Goal: Transaction & Acquisition: Purchase product/service

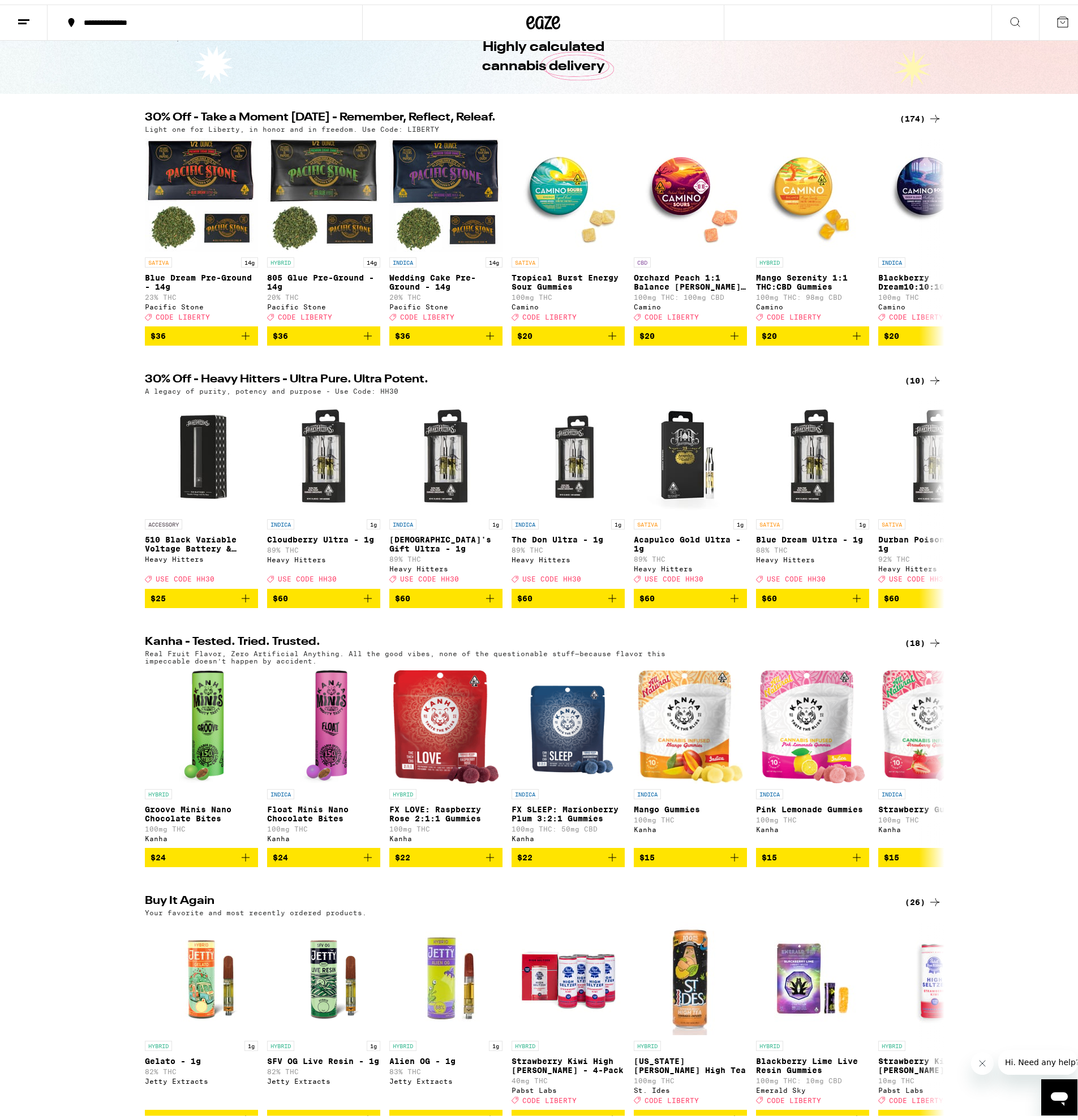
scroll to position [226, 0]
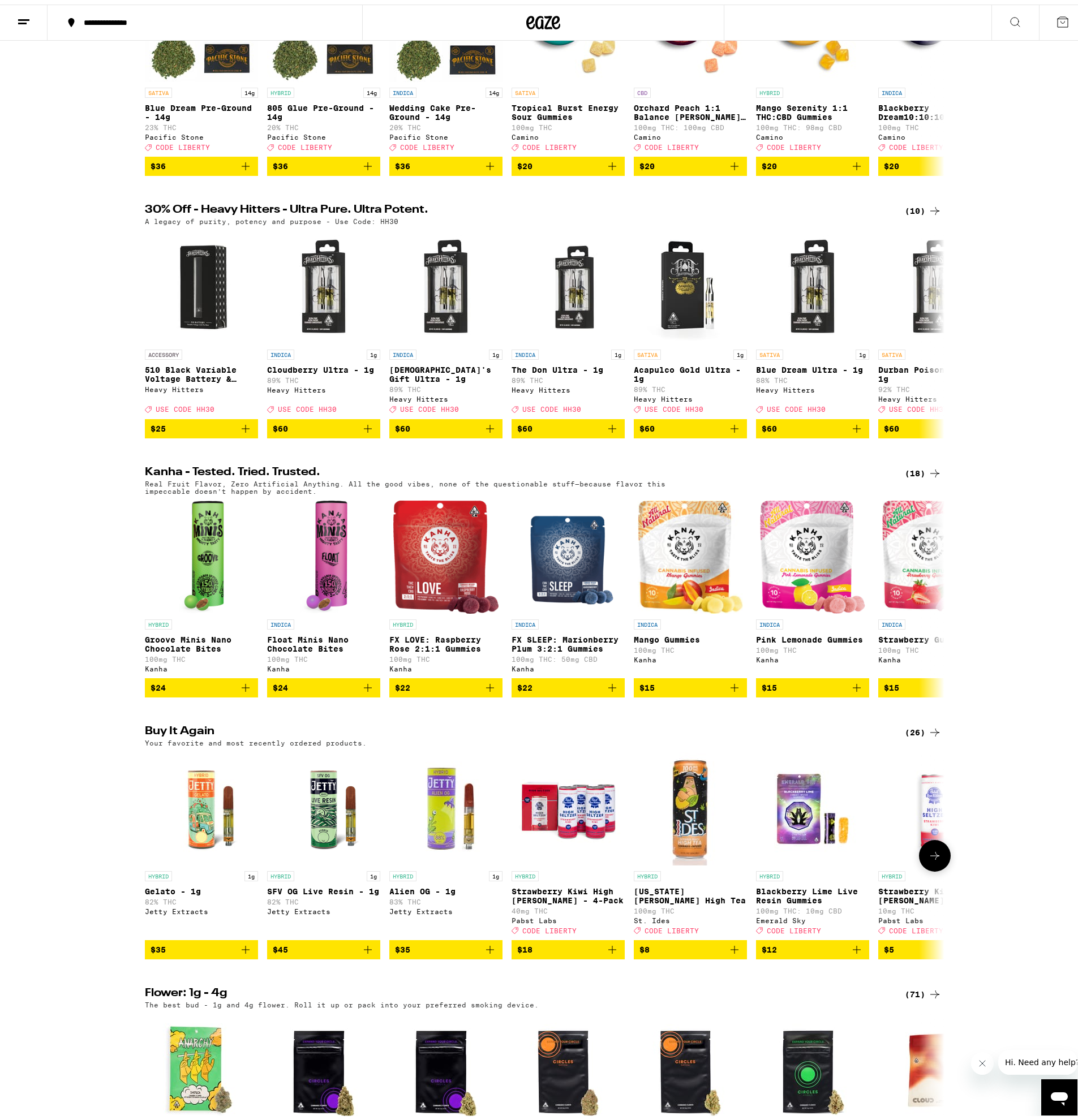
click at [364, 949] on icon "Add to bag" at bounding box center [368, 945] width 8 height 8
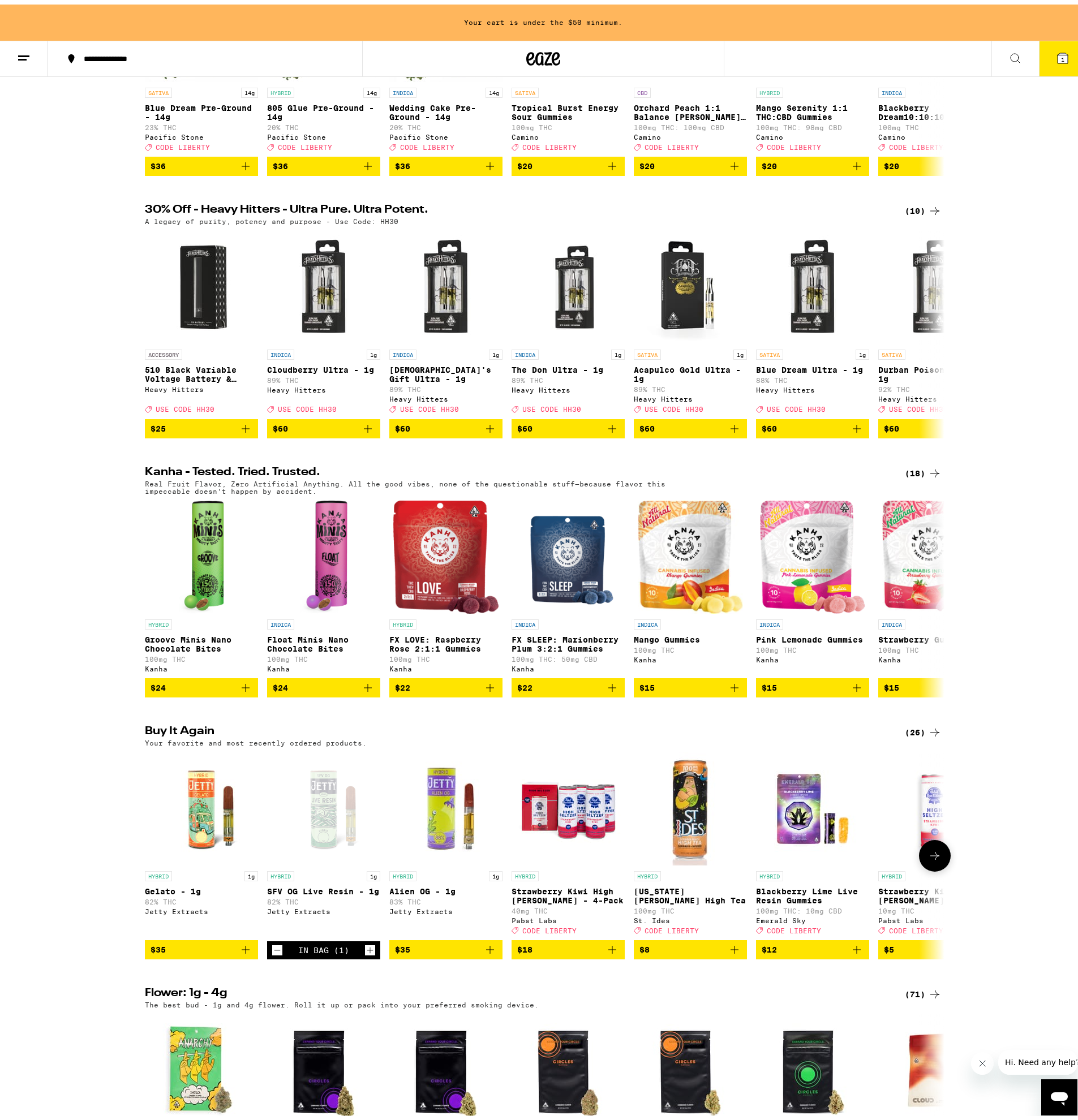
click at [365, 952] on icon "Increment" at bounding box center [370, 946] width 10 height 14
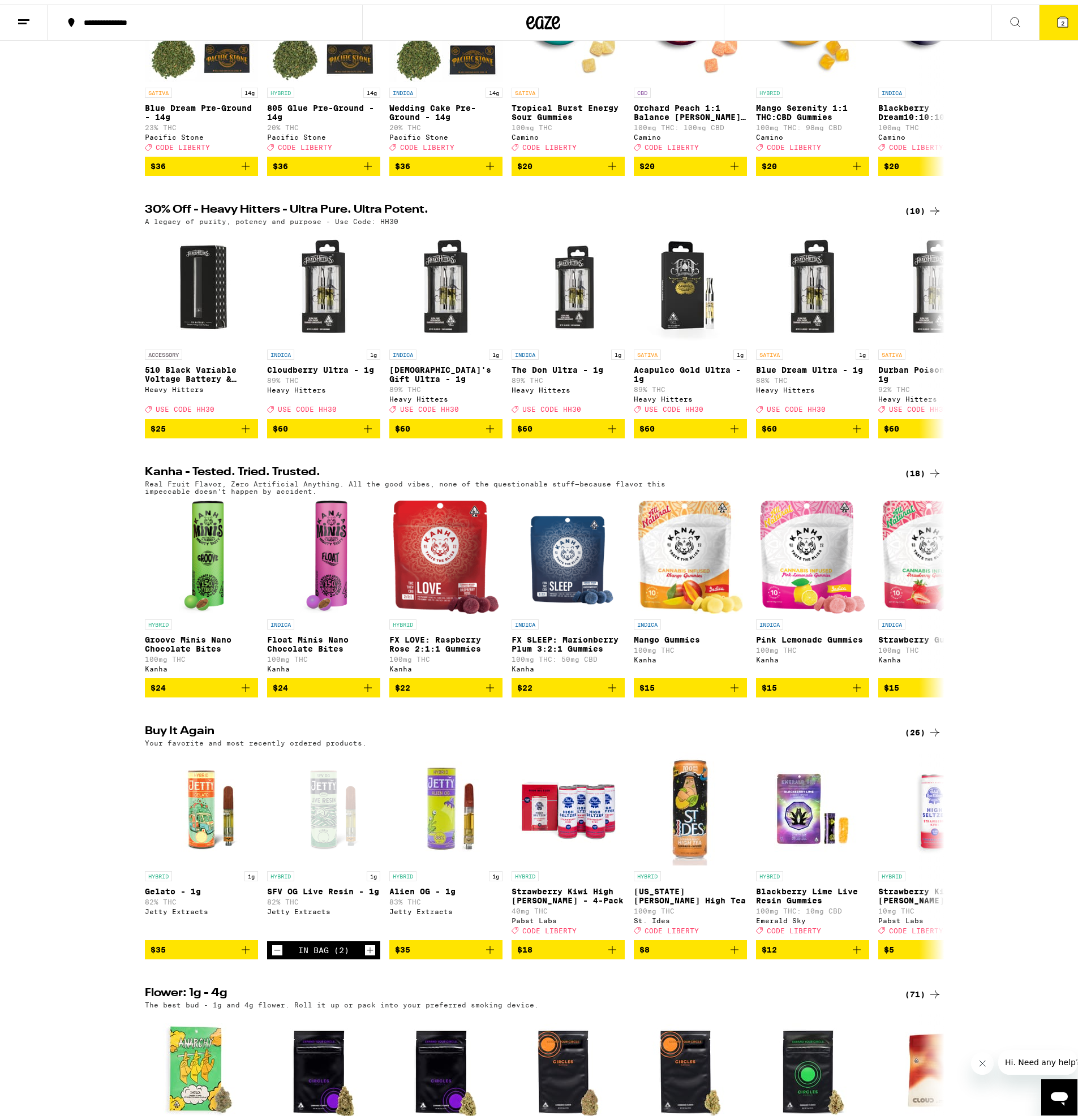
click at [1066, 30] on button "2" at bounding box center [1063, 18] width 48 height 35
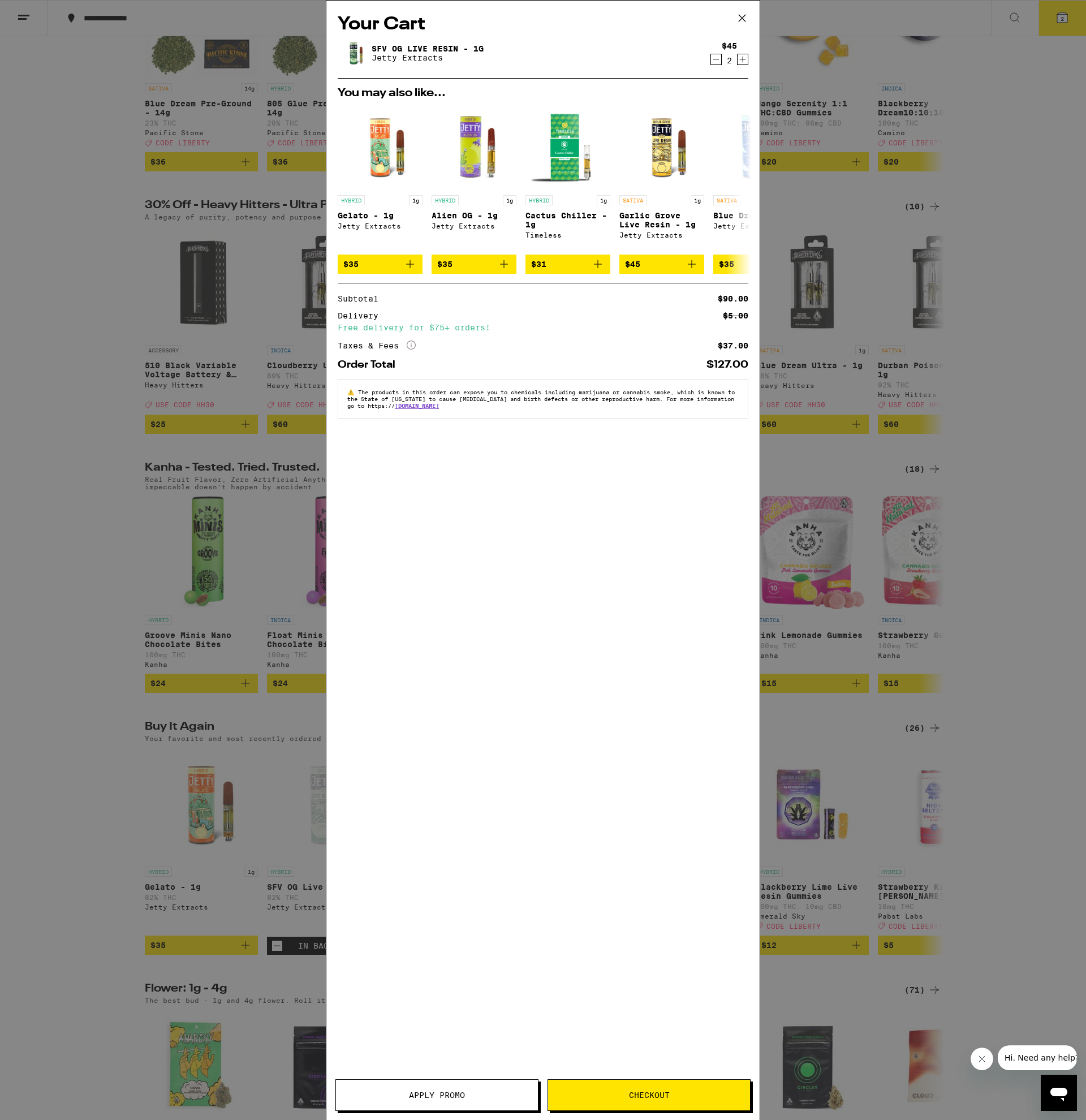
click at [658, 1099] on span "Checkout" at bounding box center [650, 1094] width 41 height 8
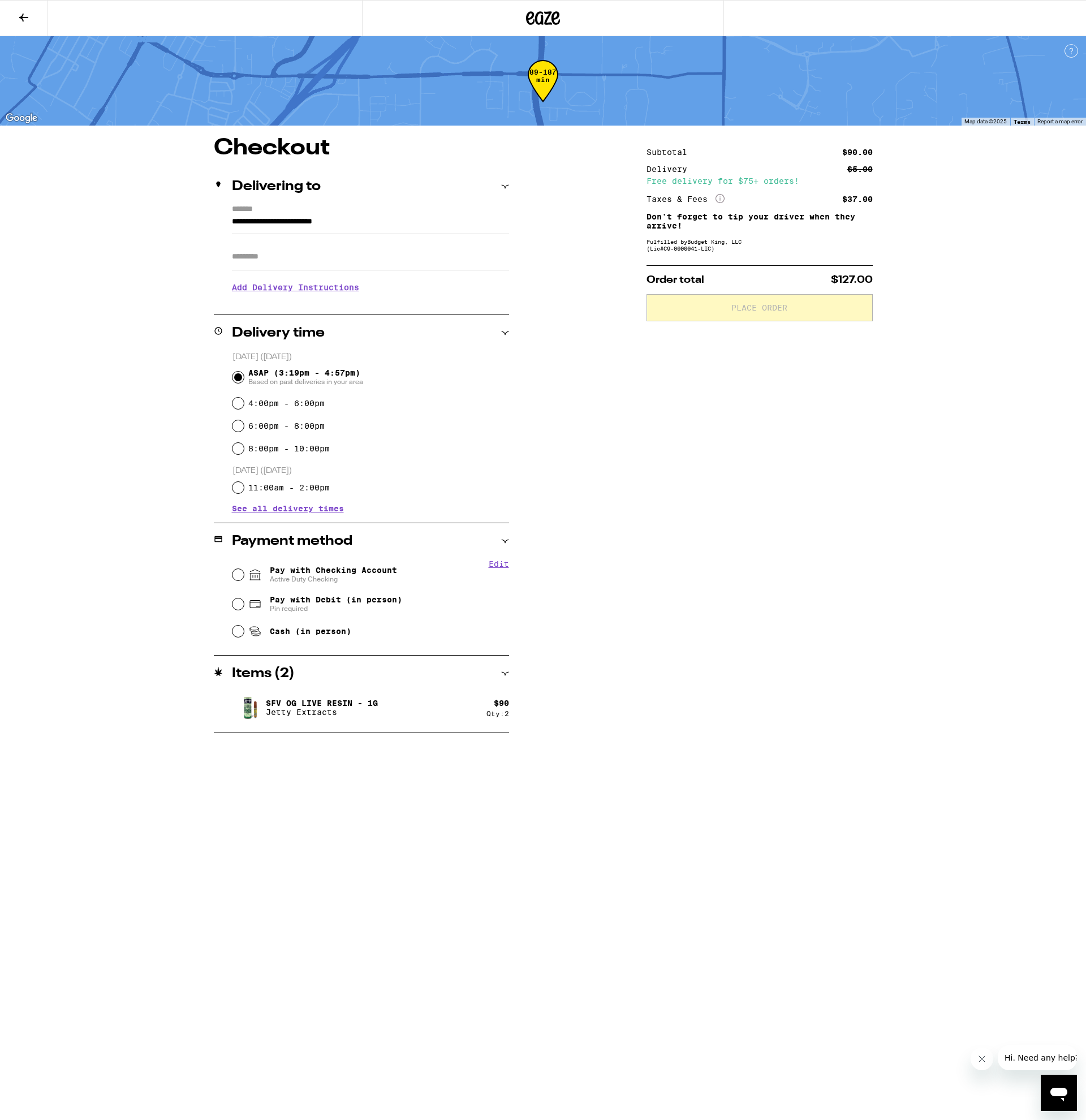
click at [261, 264] on input "Apt/Suite" at bounding box center [371, 256] width 278 height 27
click at [240, 577] on input "Pay with Checking Account Active Duty Checking" at bounding box center [238, 574] width 11 height 11
radio input "true"
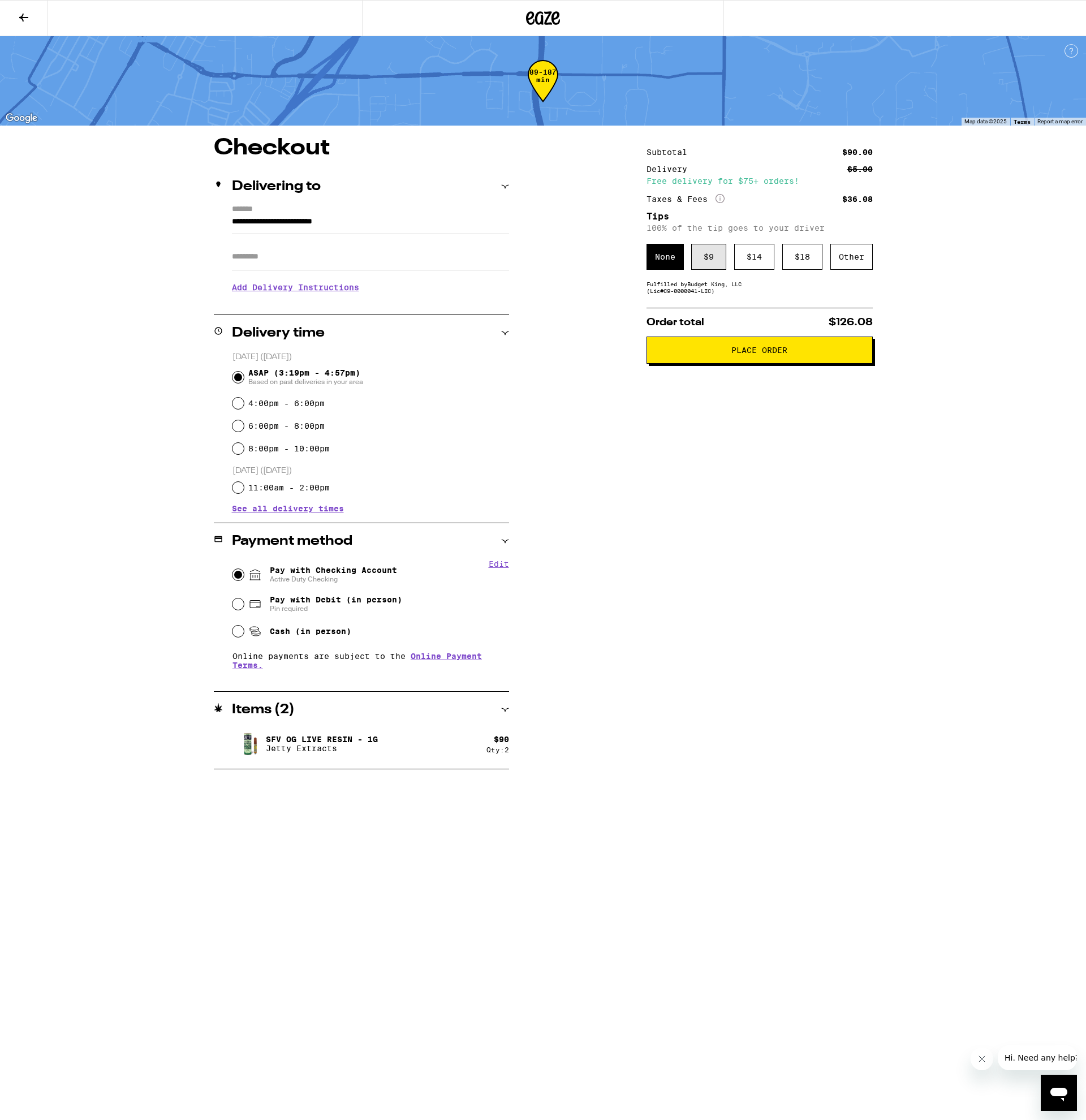
click at [710, 255] on div "$ 9" at bounding box center [709, 257] width 35 height 26
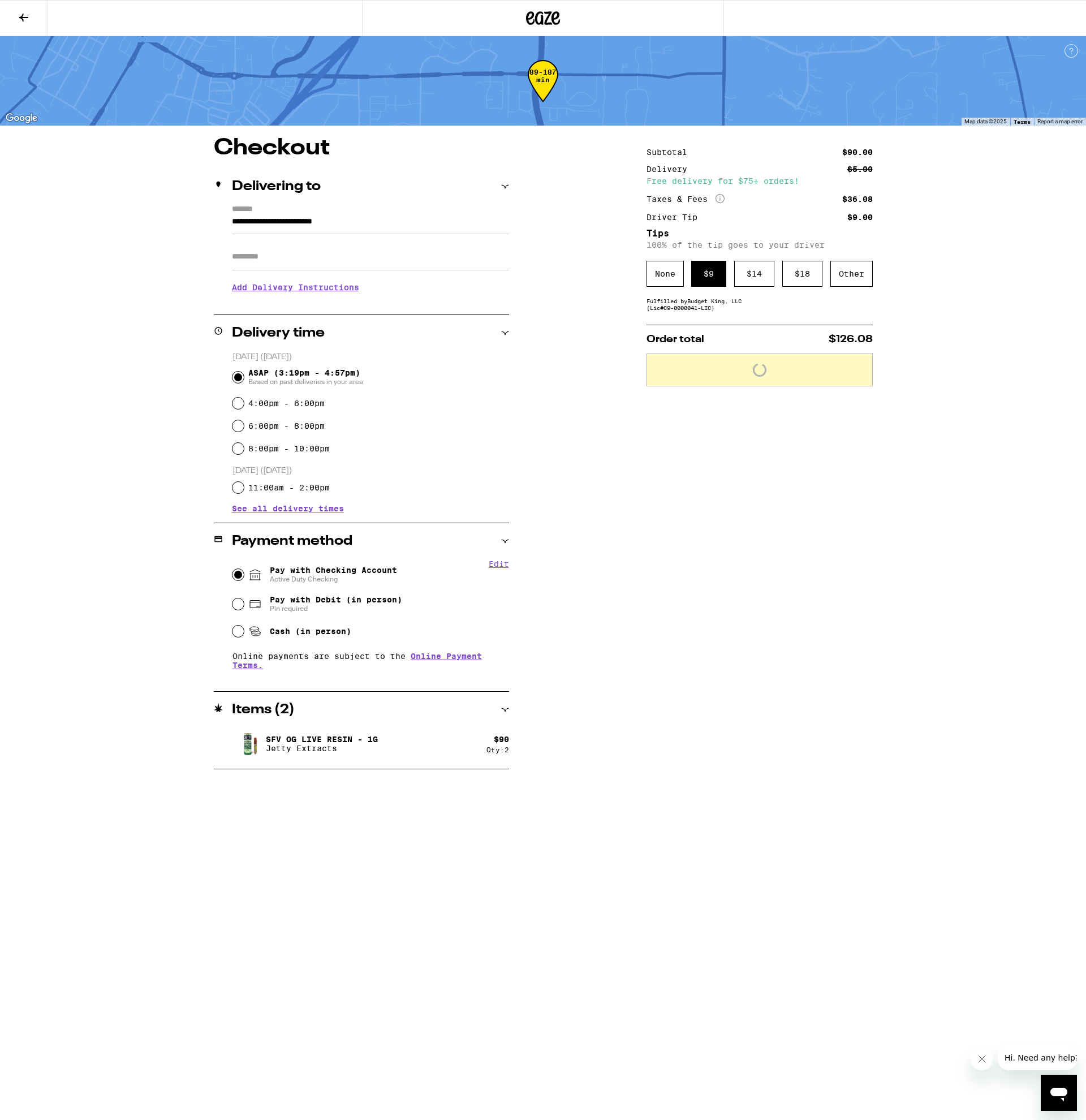
click at [277, 264] on input "Apt/Suite" at bounding box center [371, 256] width 278 height 27
type input "***"
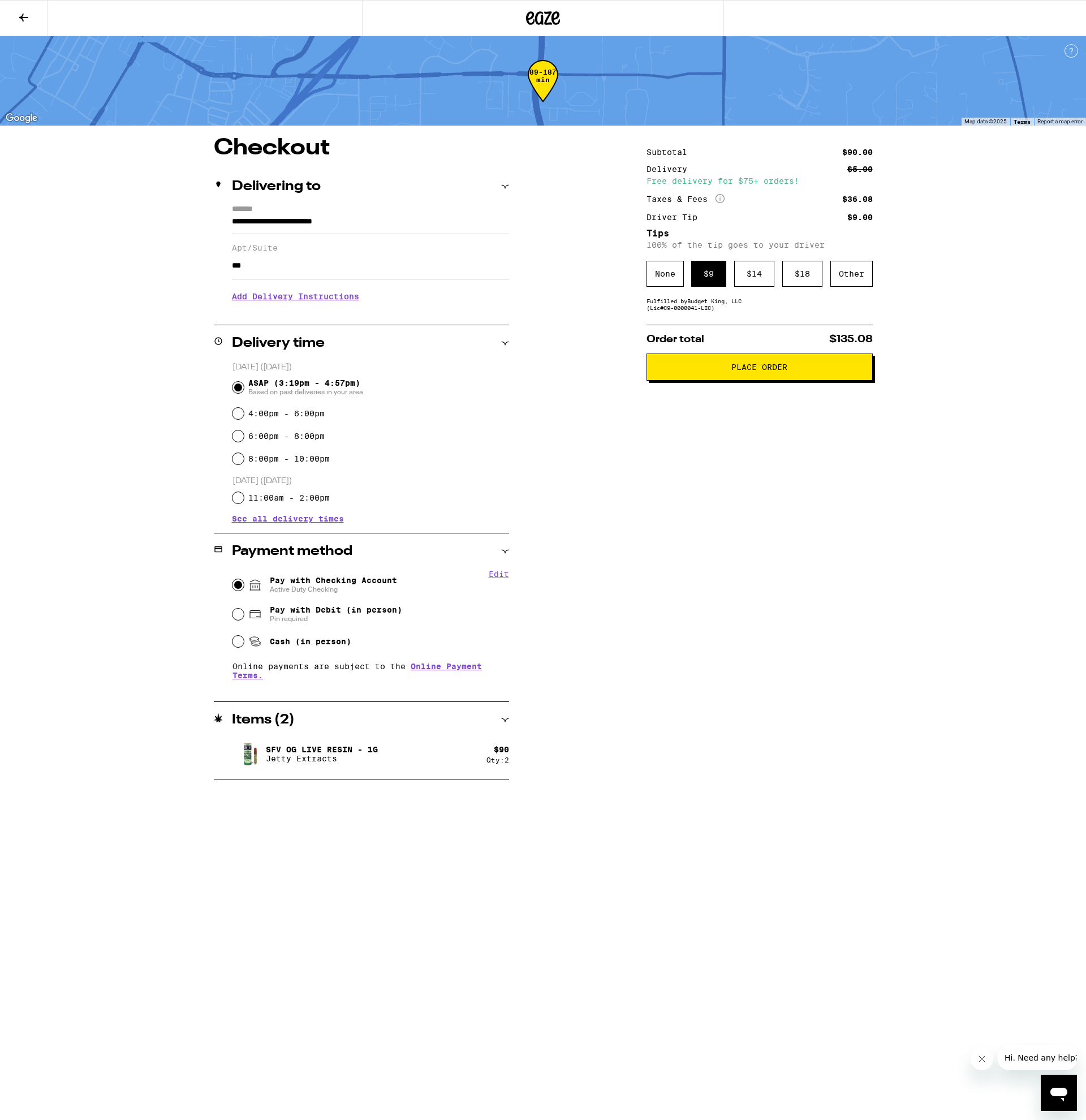
click at [740, 553] on div "Subtotal $90.00 Delivery $5.00 Free delivery for $75+ orders! Taxes & Fees More…" at bounding box center [759, 458] width 226 height 643
click at [770, 371] on span "Place Order" at bounding box center [759, 367] width 56 height 8
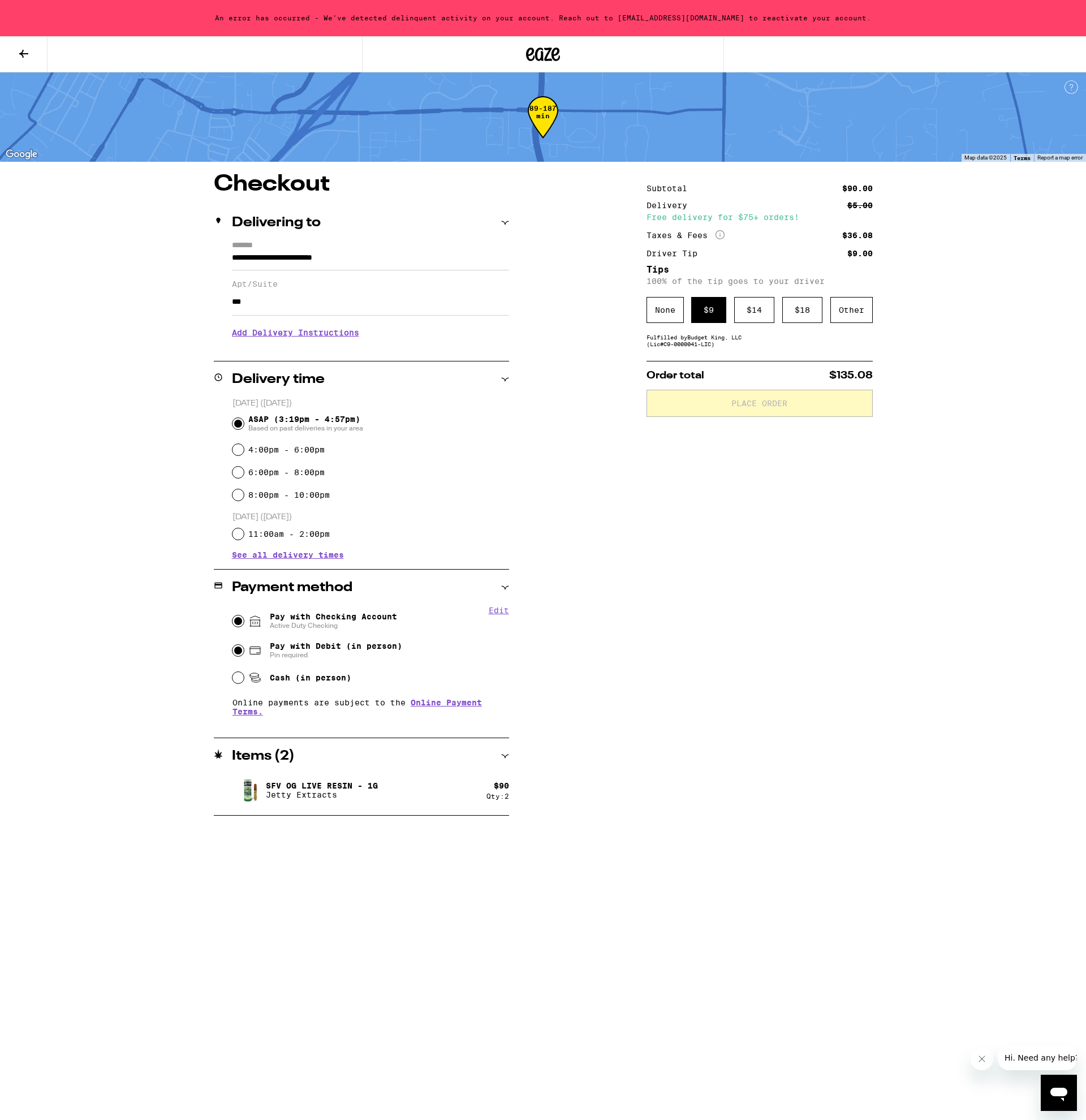
click at [239, 656] on input "Pay with Debit (in person) Pin required" at bounding box center [238, 650] width 11 height 11
radio input "true"
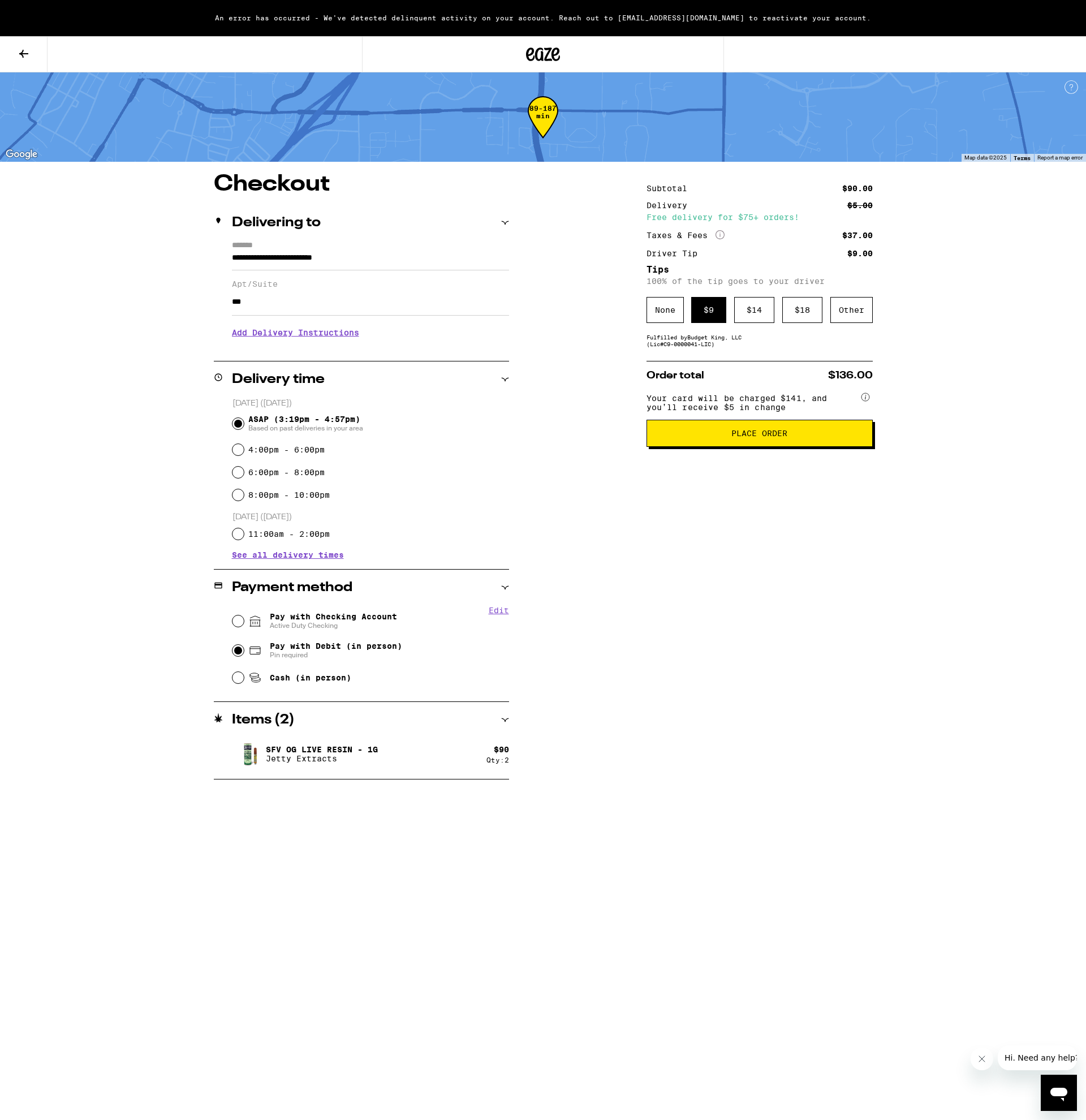
click at [762, 437] on span "Place Order" at bounding box center [759, 433] width 56 height 8
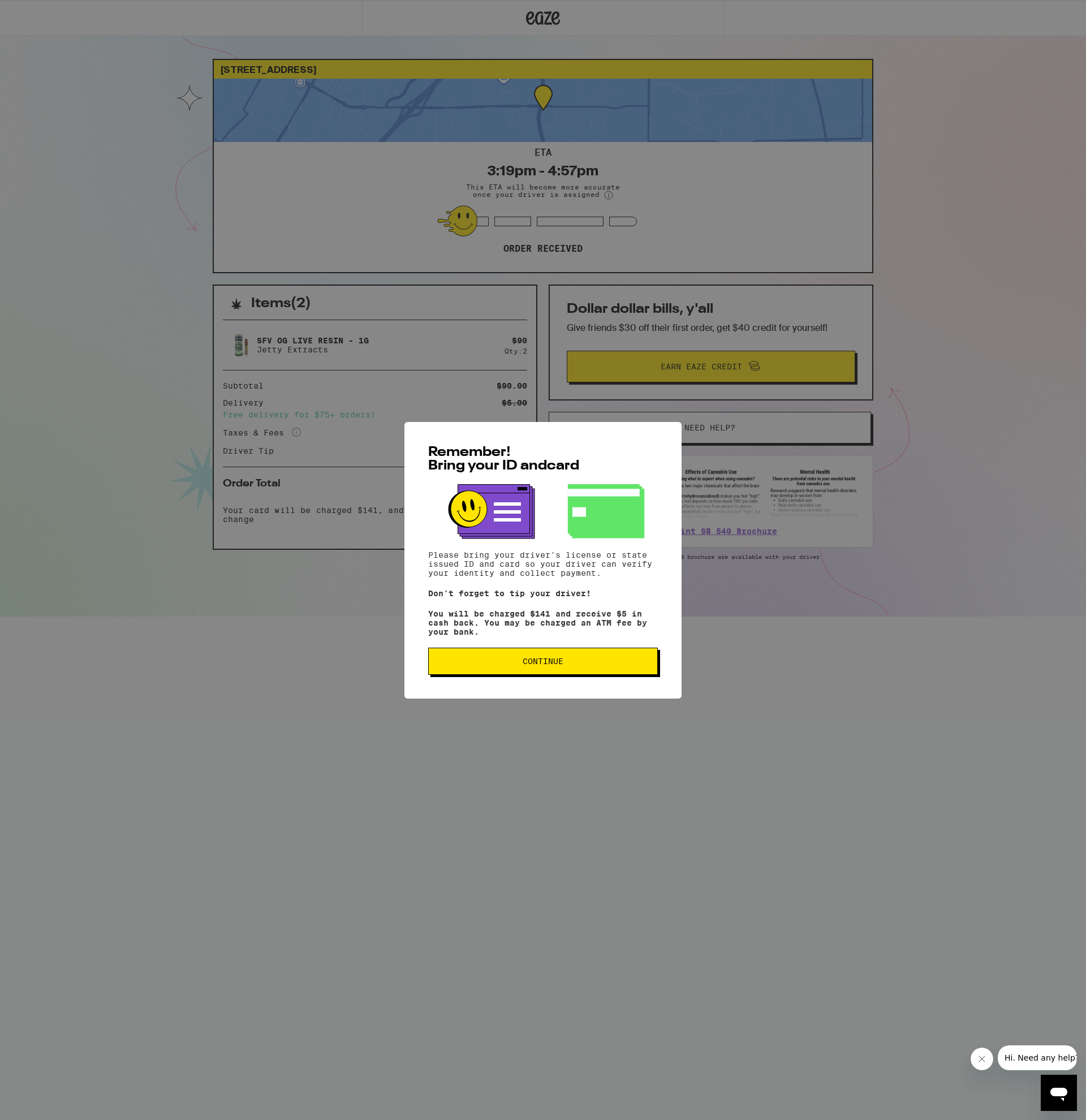
drag, startPoint x: 579, startPoint y: 665, endPoint x: 579, endPoint y: 672, distance: 7.0
click at [579, 672] on button "Continue" at bounding box center [543, 661] width 230 height 27
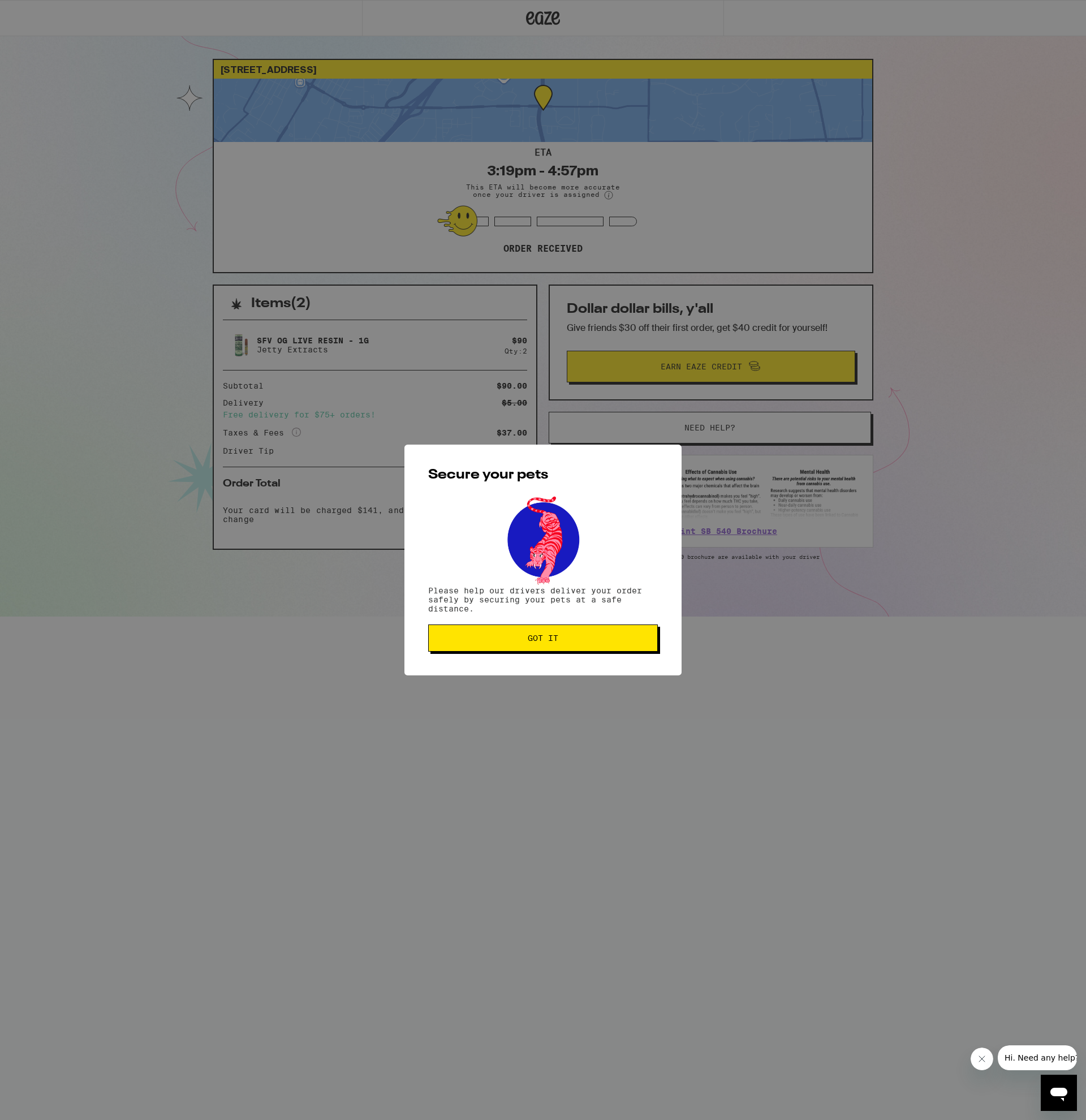
click at [562, 642] on span "Got it" at bounding box center [543, 638] width 210 height 8
